Goal: Information Seeking & Learning: Learn about a topic

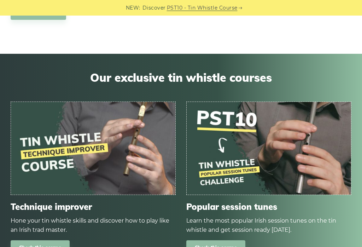
scroll to position [734, 0]
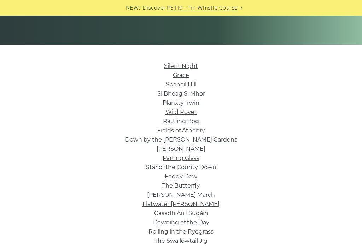
scroll to position [139, 0]
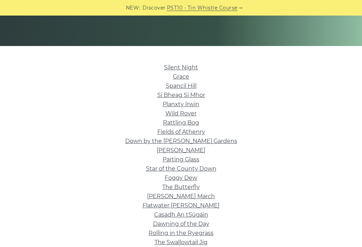
click at [166, 66] on link "Silent Night" at bounding box center [181, 67] width 34 height 7
